Goal: Task Accomplishment & Management: Manage account settings

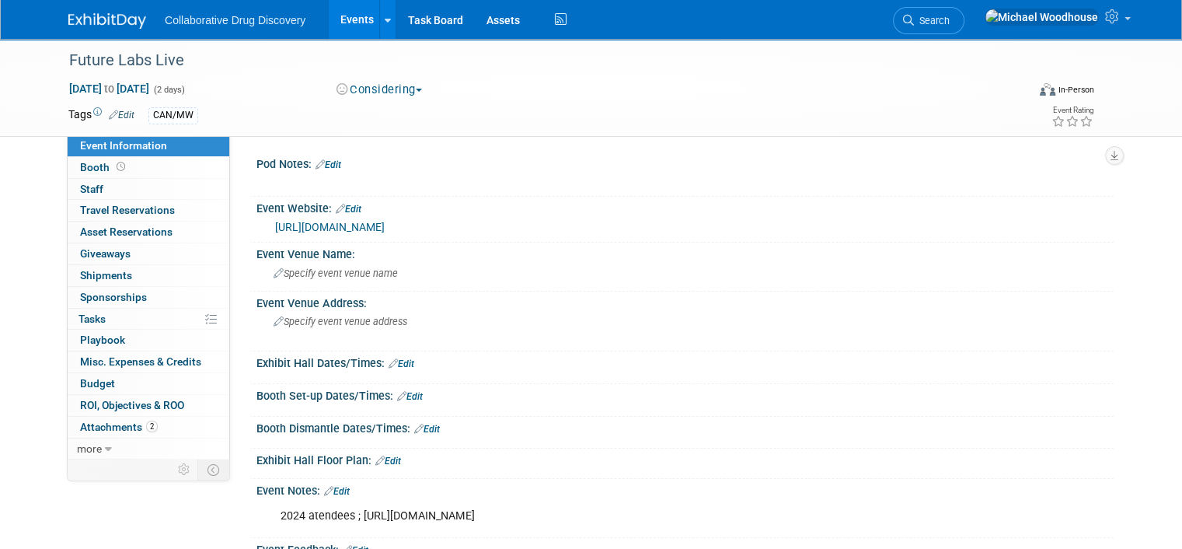
click at [98, 25] on img at bounding box center [107, 21] width 78 height 16
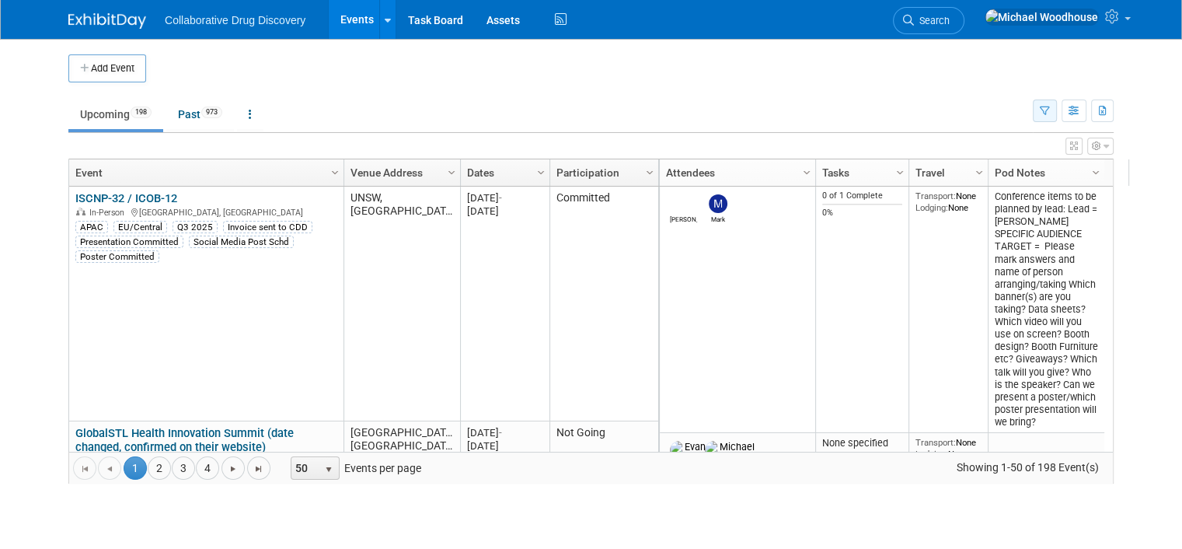
click at [1057, 115] on button "button" at bounding box center [1045, 110] width 24 height 23
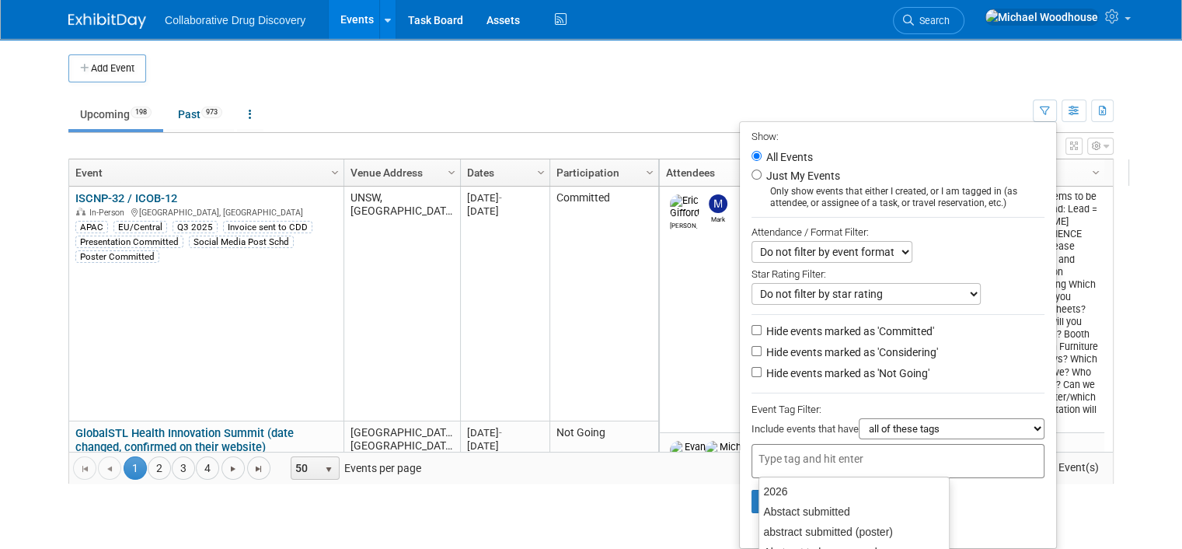
click at [830, 451] on input "text" at bounding box center [821, 459] width 124 height 16
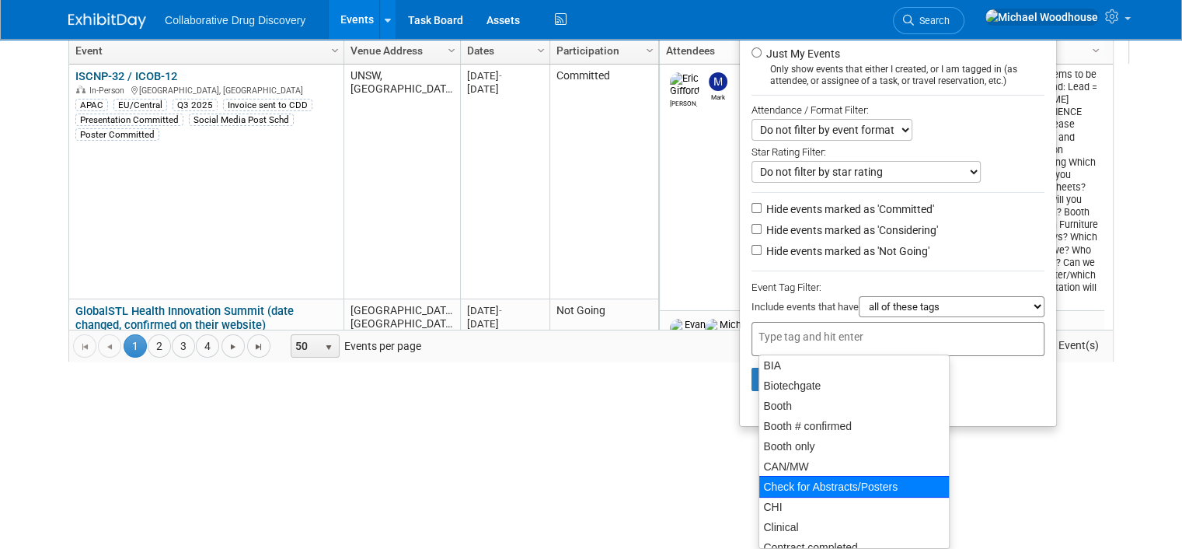
scroll to position [233, 0]
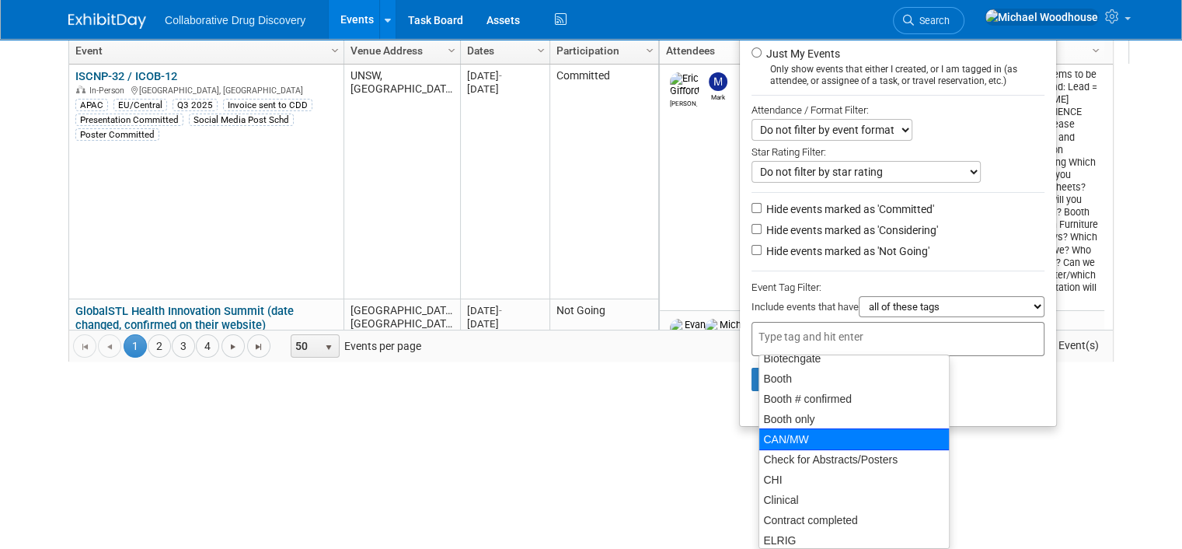
click at [795, 438] on div "CAN/MW" at bounding box center [854, 439] width 191 height 22
type input "CAN/MW"
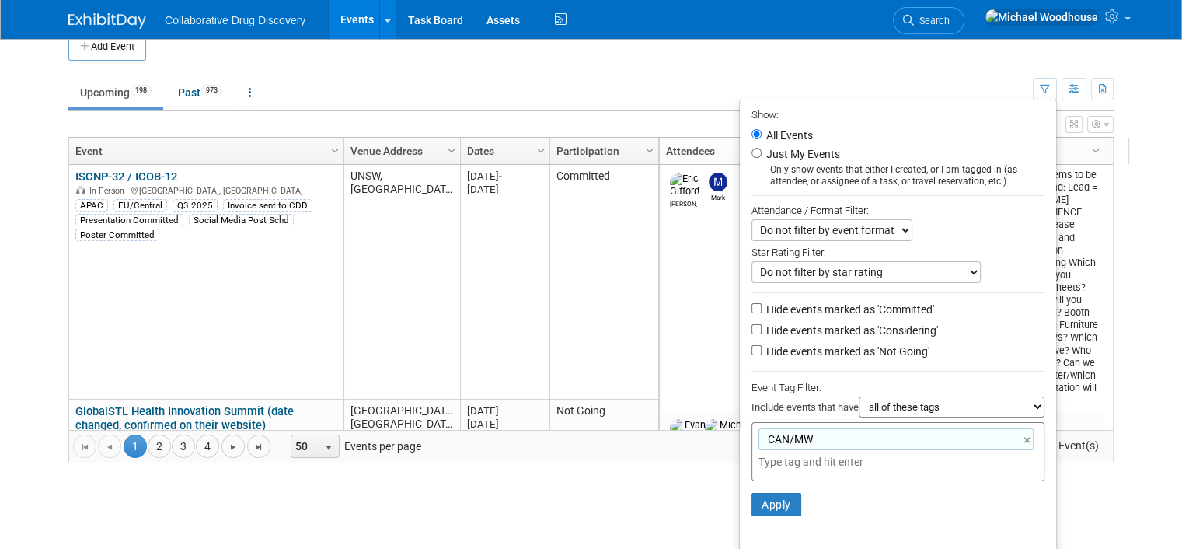
click at [784, 350] on label "Hide events marked as 'Not Going'" at bounding box center [846, 352] width 166 height 16
click at [762, 350] on input "Hide events marked as 'Not Going'" at bounding box center [757, 350] width 10 height 10
checkbox input "true"
click at [780, 500] on button "Apply" at bounding box center [777, 504] width 50 height 23
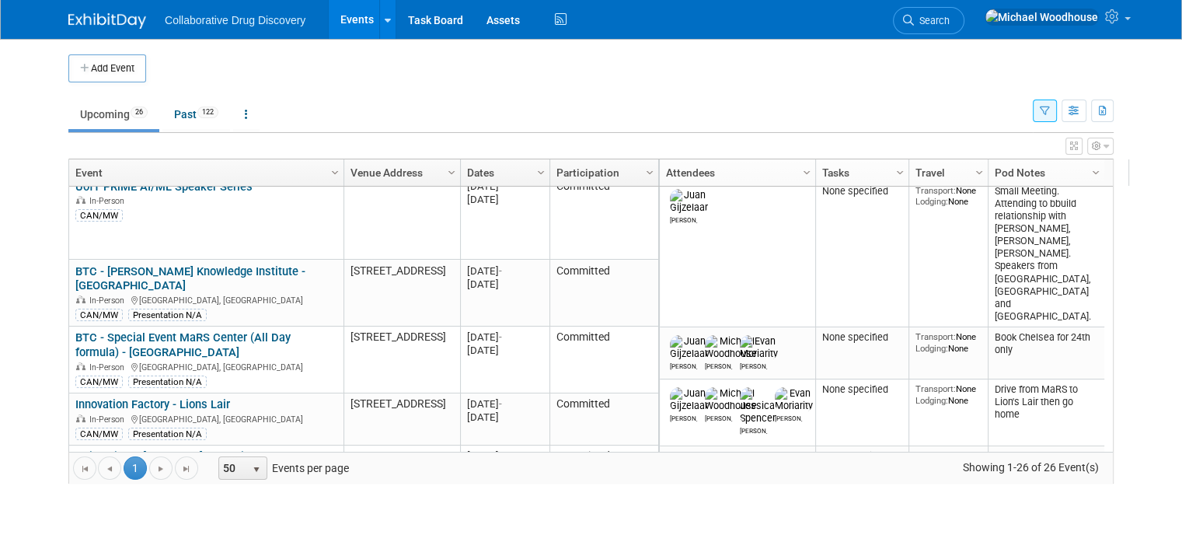
scroll to position [373, 0]
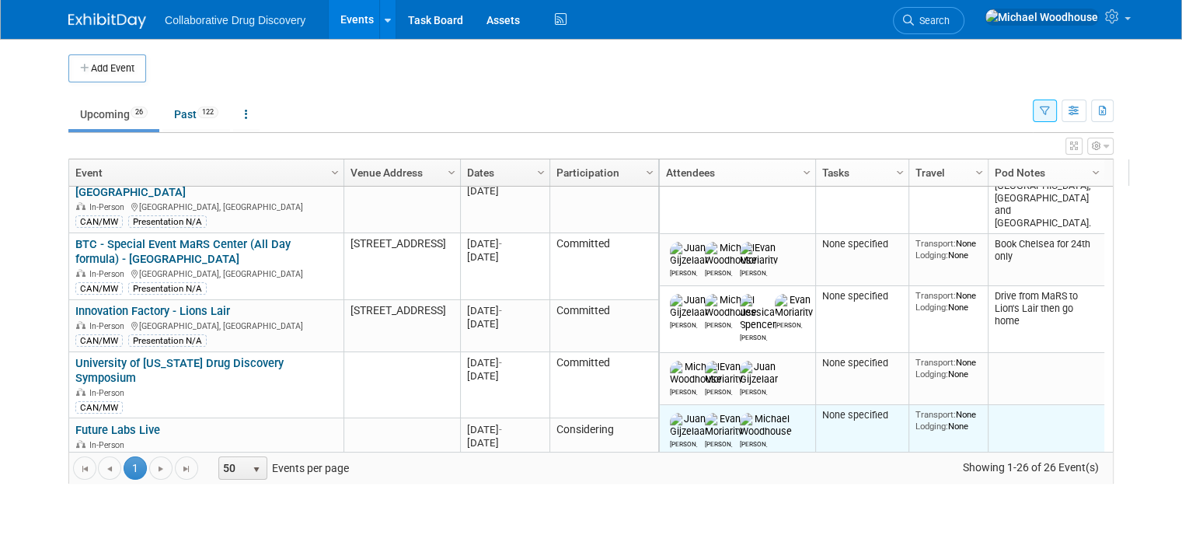
click at [1031, 405] on td at bounding box center [1046, 431] width 117 height 52
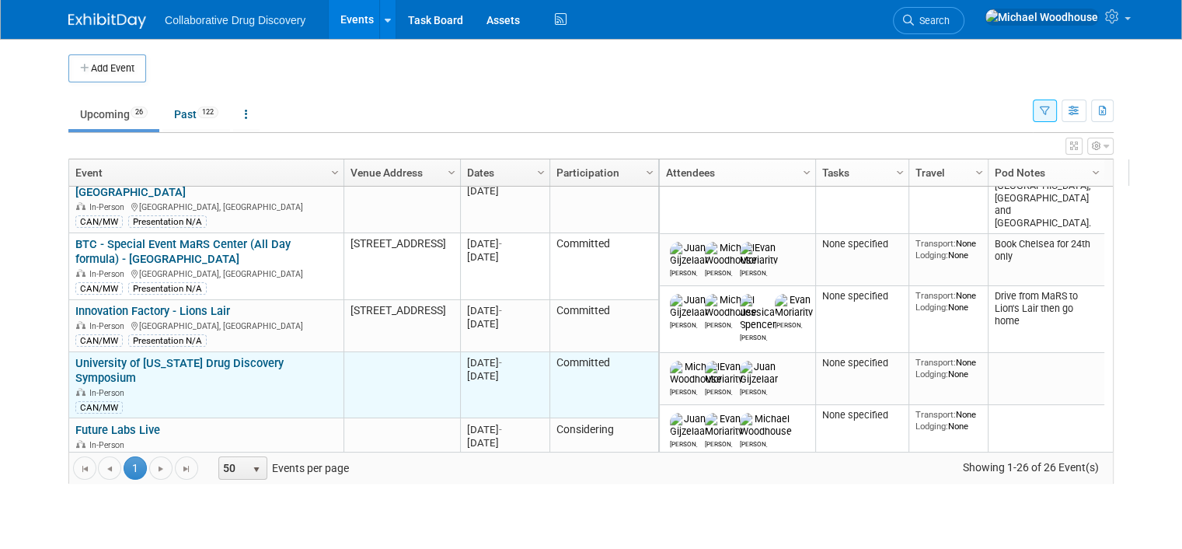
click at [149, 356] on link "University of [US_STATE] Drug Discovery Symposium" at bounding box center [179, 370] width 208 height 29
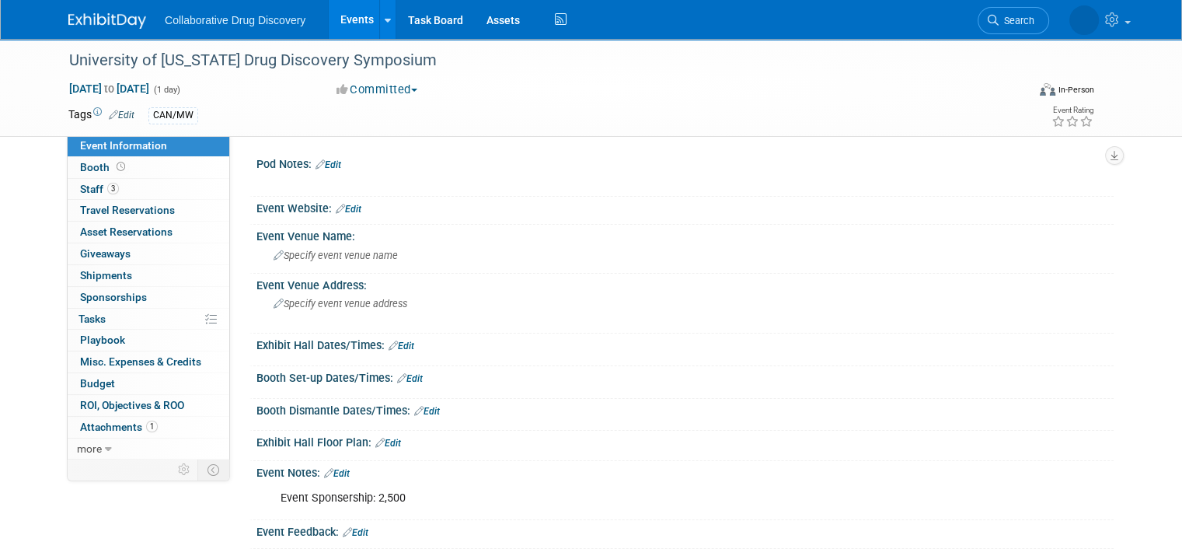
click at [324, 164] on link "Edit" at bounding box center [329, 164] width 26 height 11
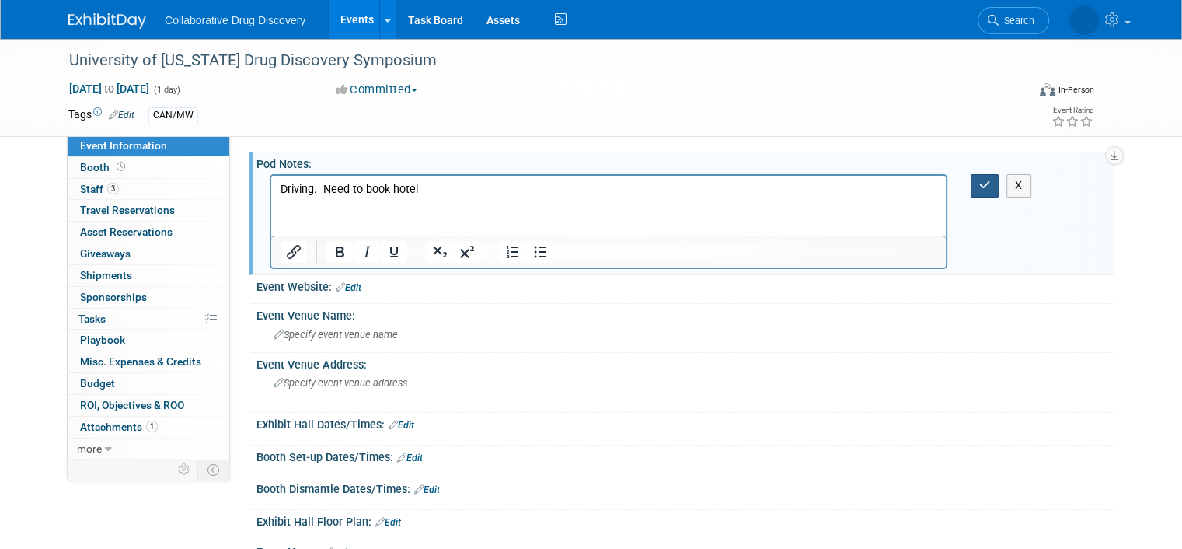
click at [991, 181] on icon "button" at bounding box center [985, 185] width 12 height 11
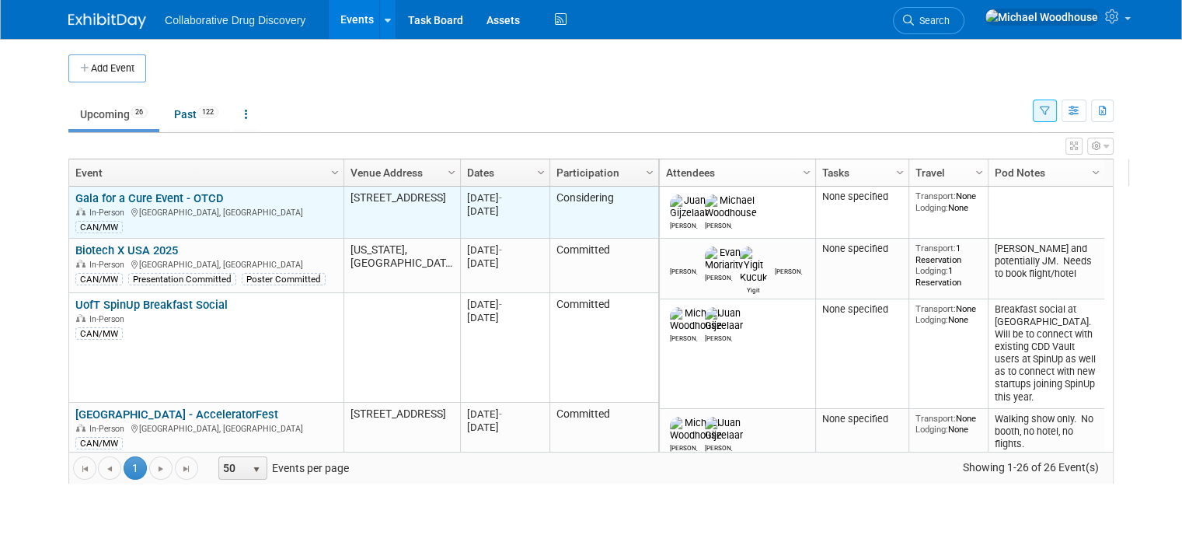
click at [124, 191] on link "Gala for a Cure Event - OTCD" at bounding box center [149, 198] width 148 height 14
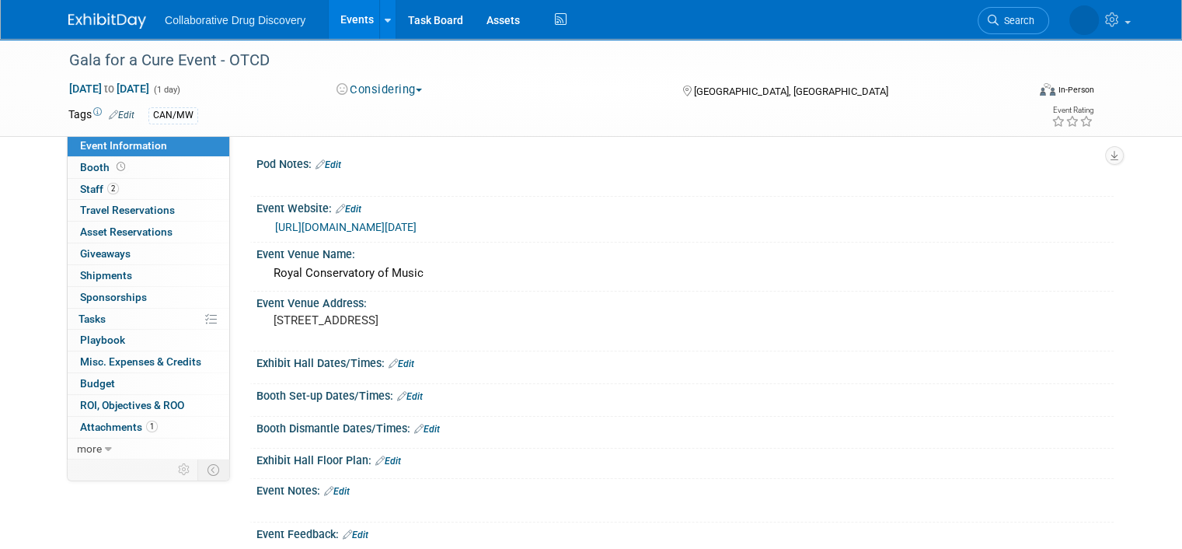
click at [328, 159] on link "Edit" at bounding box center [329, 164] width 26 height 11
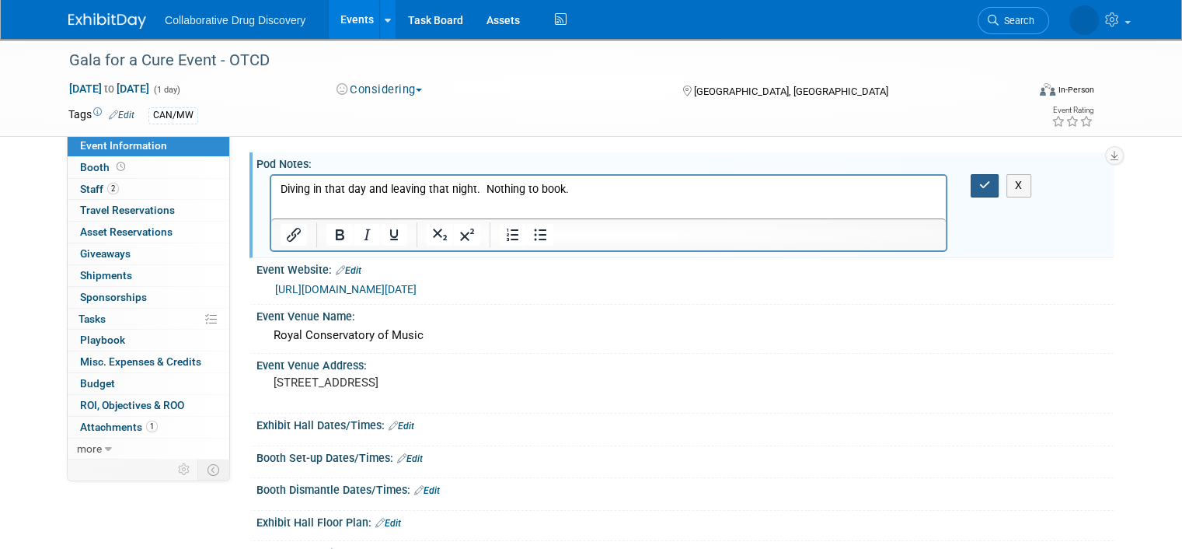
click at [991, 181] on icon "button" at bounding box center [985, 185] width 12 height 11
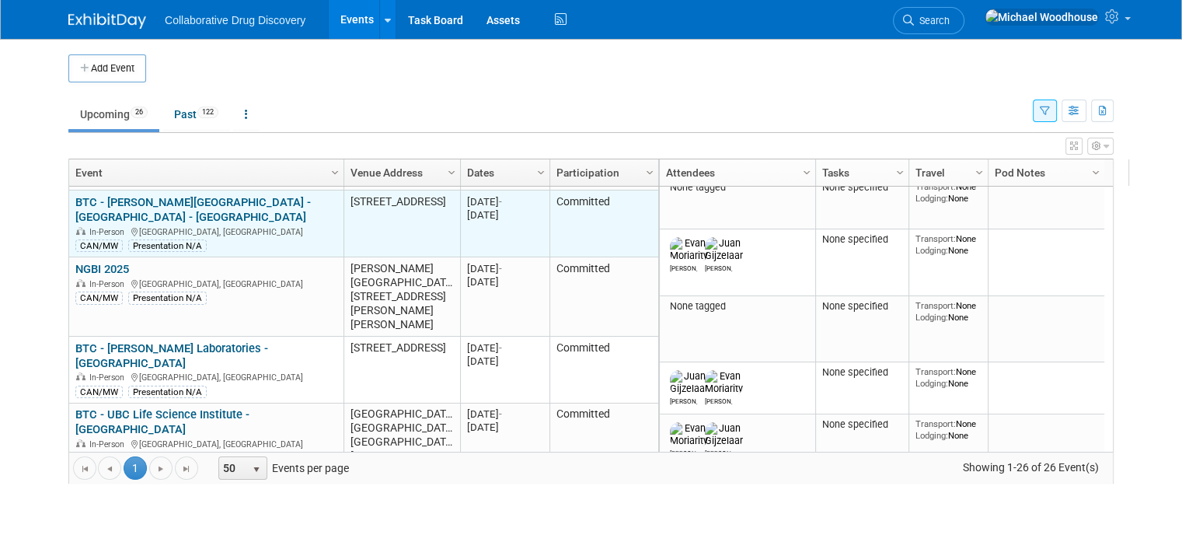
scroll to position [560, 0]
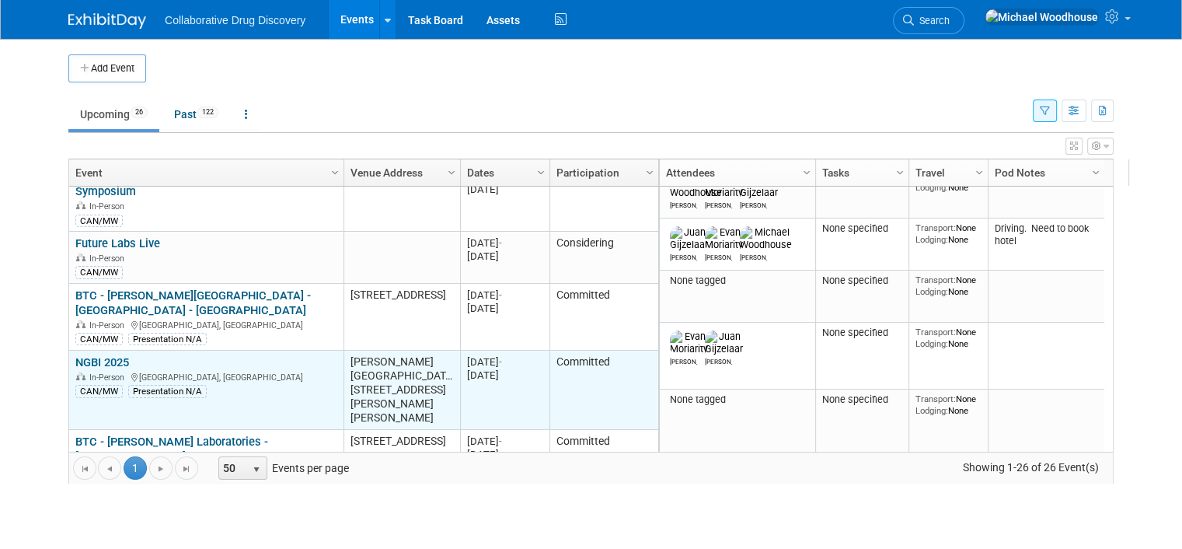
click at [87, 355] on link "NGBI 2025" at bounding box center [102, 362] width 54 height 14
click at [0, 0] on div at bounding box center [0, 0] width 0 height 0
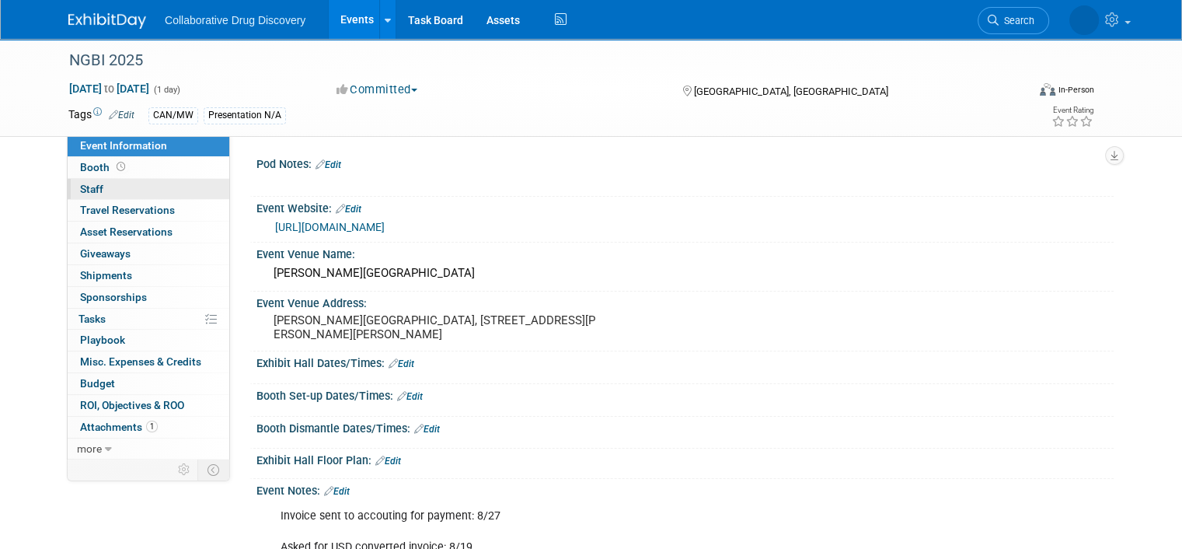
click at [85, 194] on span "Staff 0" at bounding box center [91, 189] width 23 height 12
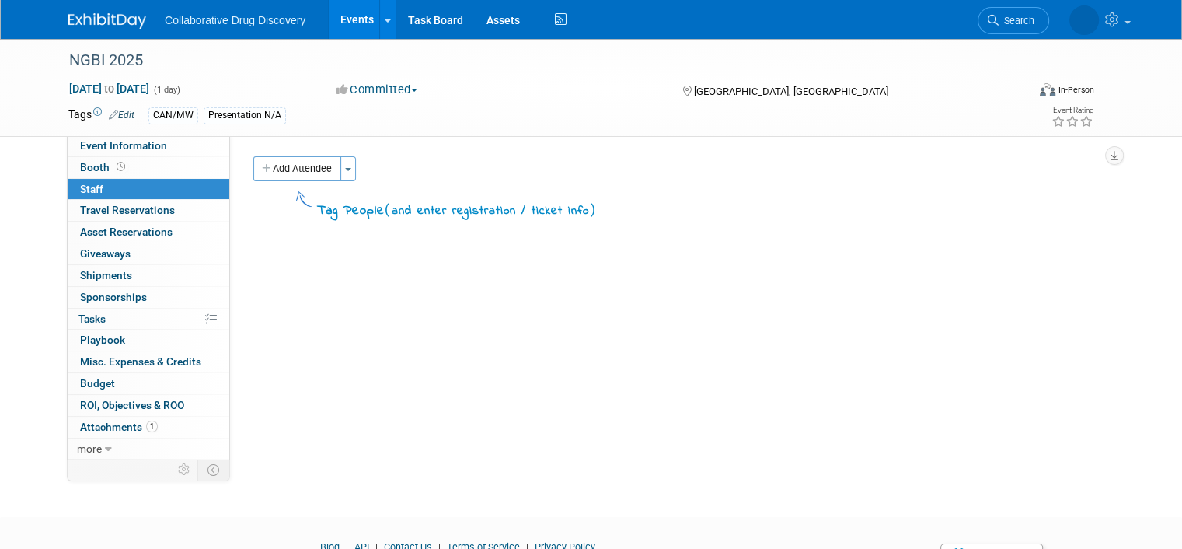
click at [272, 164] on button "Add Attendee" at bounding box center [297, 168] width 88 height 25
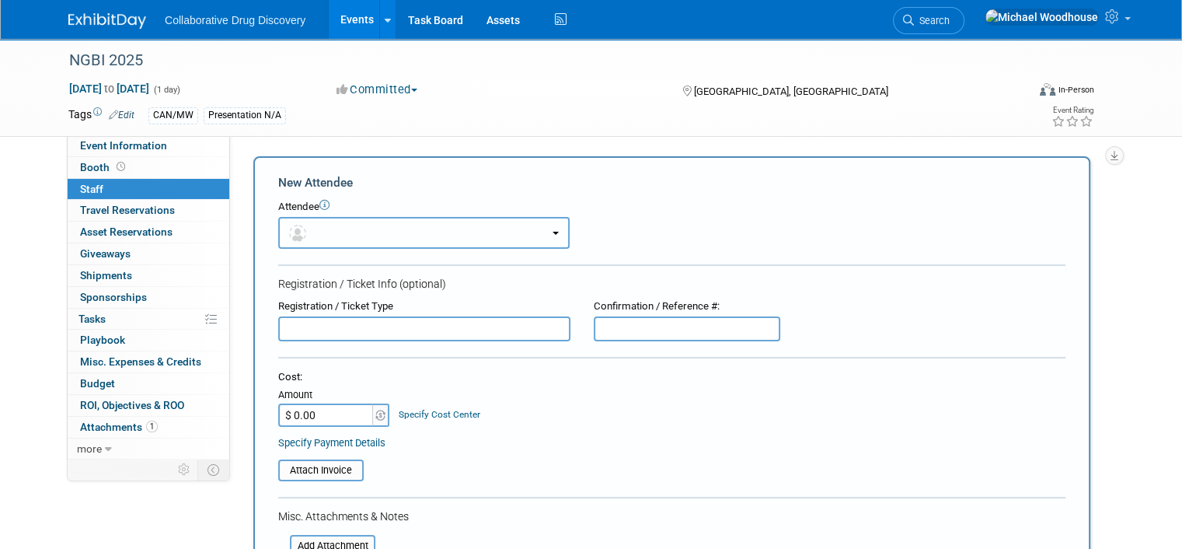
click at [328, 226] on button "button" at bounding box center [423, 233] width 291 height 32
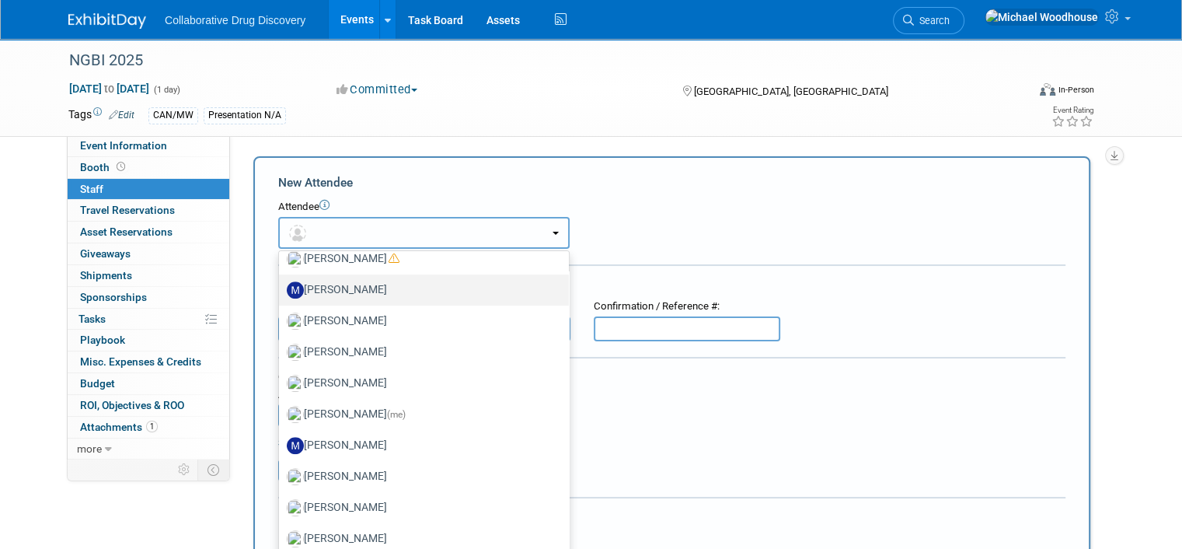
scroll to position [1166, 0]
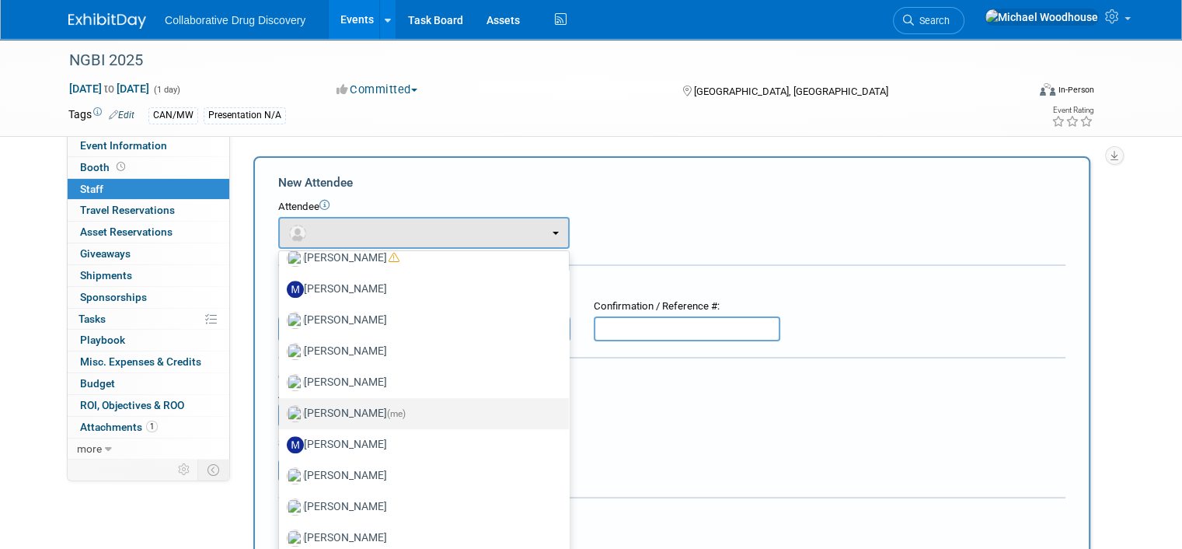
click at [323, 406] on label "Michael Woodhouse (me)" at bounding box center [420, 413] width 267 height 25
click at [281, 407] on input "Michael Woodhouse (me)" at bounding box center [276, 412] width 10 height 10
select select "c3e81ee7-1082-46ec-8c9d-fb36e02a9795"
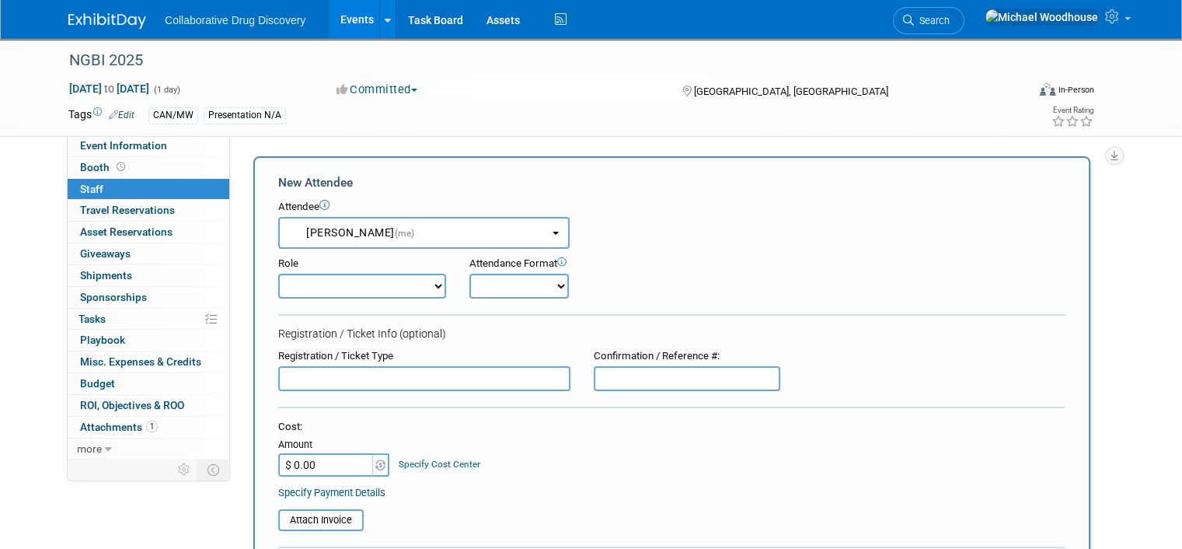
click at [337, 285] on select "Considering Demonstrator Host Planner Presenter Sales Representative Set-up/Dis…" at bounding box center [362, 286] width 168 height 25
select select "4"
click at [278, 274] on select "Considering Demonstrator Host Planner Presenter Sales Representative Set-up/Dis…" at bounding box center [362, 286] width 168 height 25
click at [480, 289] on select "Onsite Remote" at bounding box center [519, 286] width 99 height 25
select select "1"
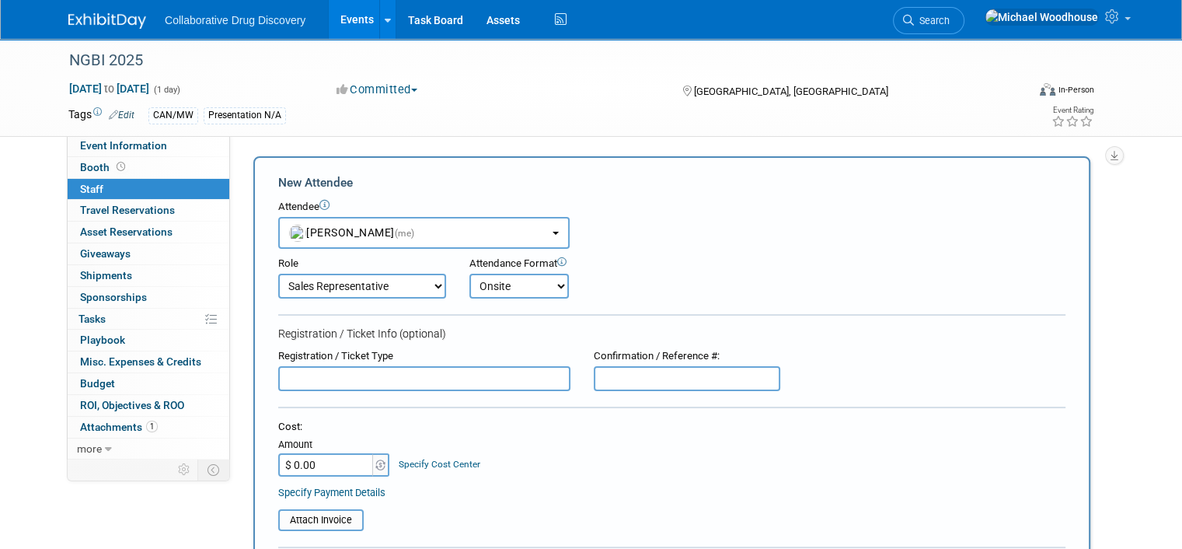
click at [470, 274] on select "Onsite Remote" at bounding box center [519, 286] width 99 height 25
click at [103, 24] on img at bounding box center [107, 21] width 78 height 16
